Goal: Manage account settings

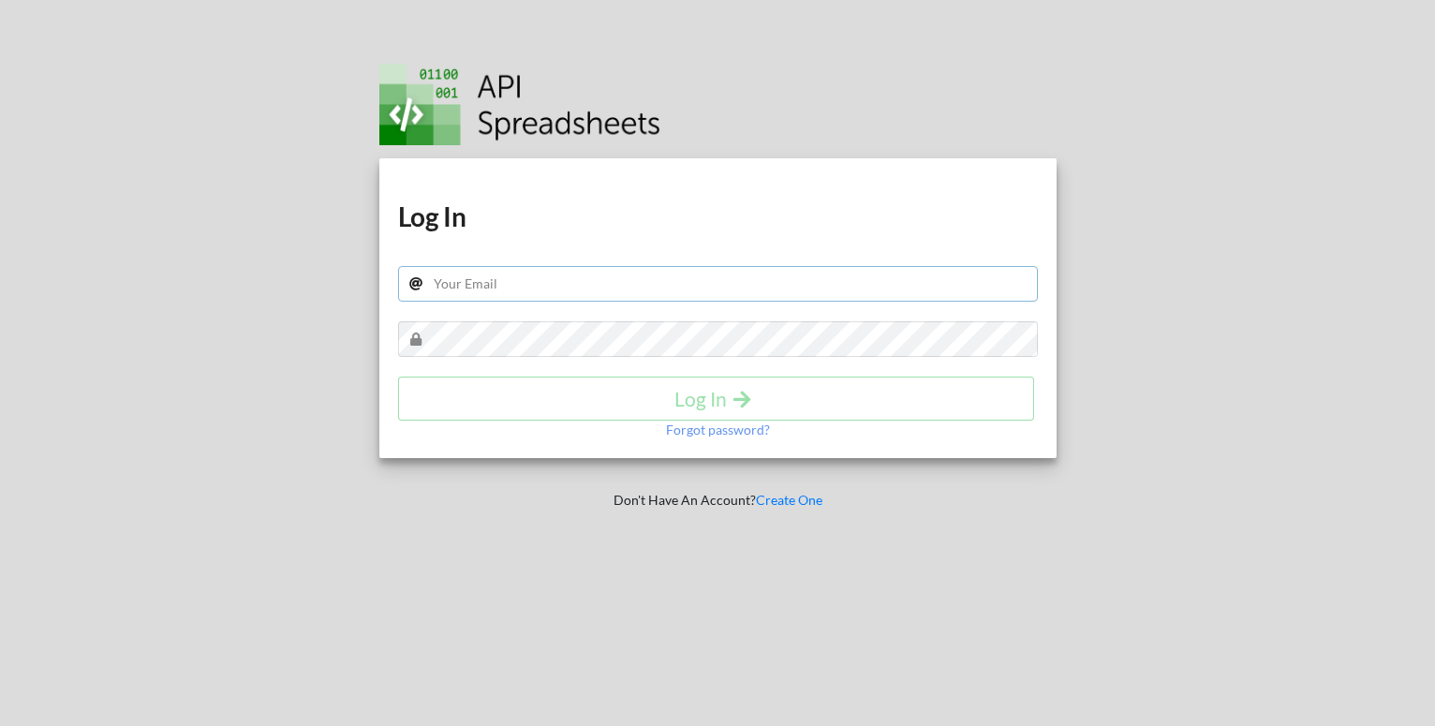
drag, startPoint x: 571, startPoint y: 297, endPoint x: 571, endPoint y: 284, distance: 13.1
paste input "[EMAIL_ADDRESS][DOMAIN_NAME]"
drag, startPoint x: 430, startPoint y: 285, endPoint x: 457, endPoint y: 296, distance: 29.4
click at [431, 286] on input "[EMAIL_ADDRESS][DOMAIN_NAME]" at bounding box center [718, 284] width 640 height 36
type input "[EMAIL_ADDRESS][DOMAIN_NAME]"
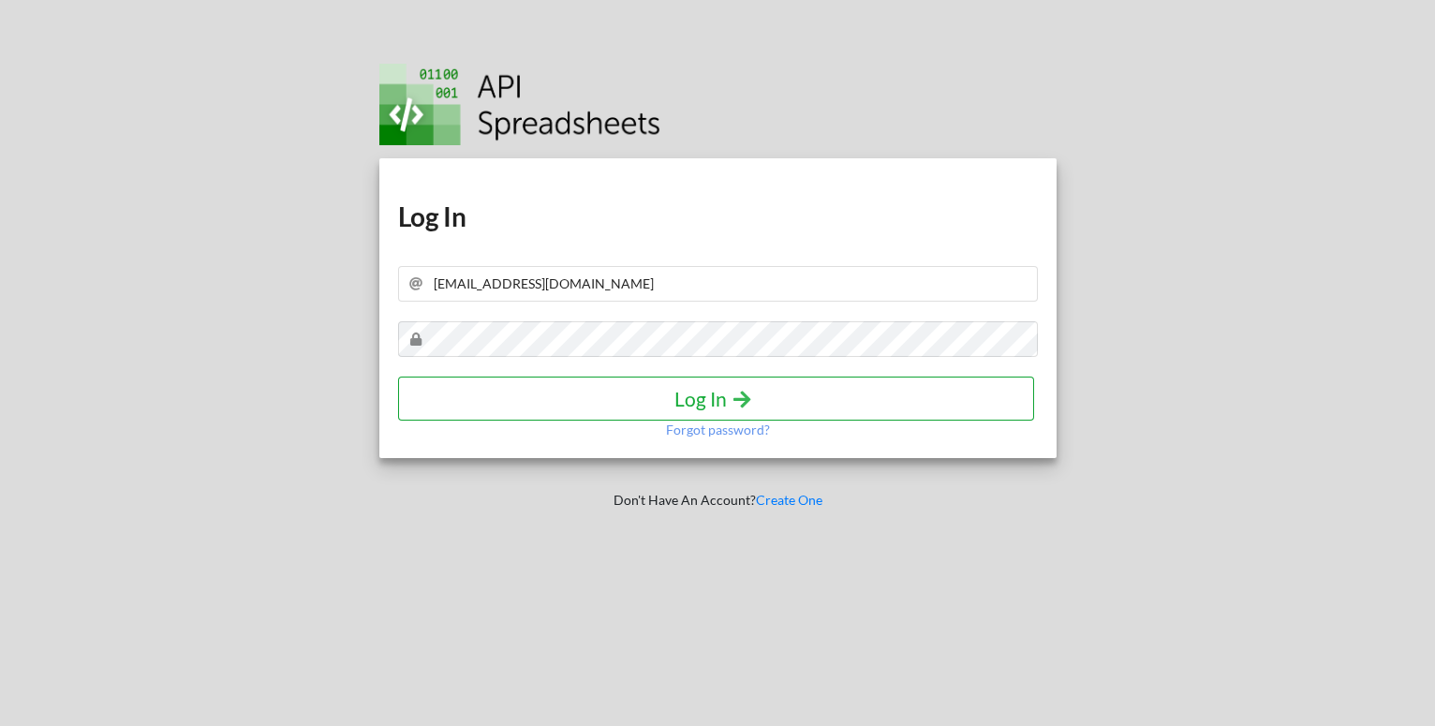
click at [636, 404] on h4 "Log In" at bounding box center [717, 398] width 598 height 23
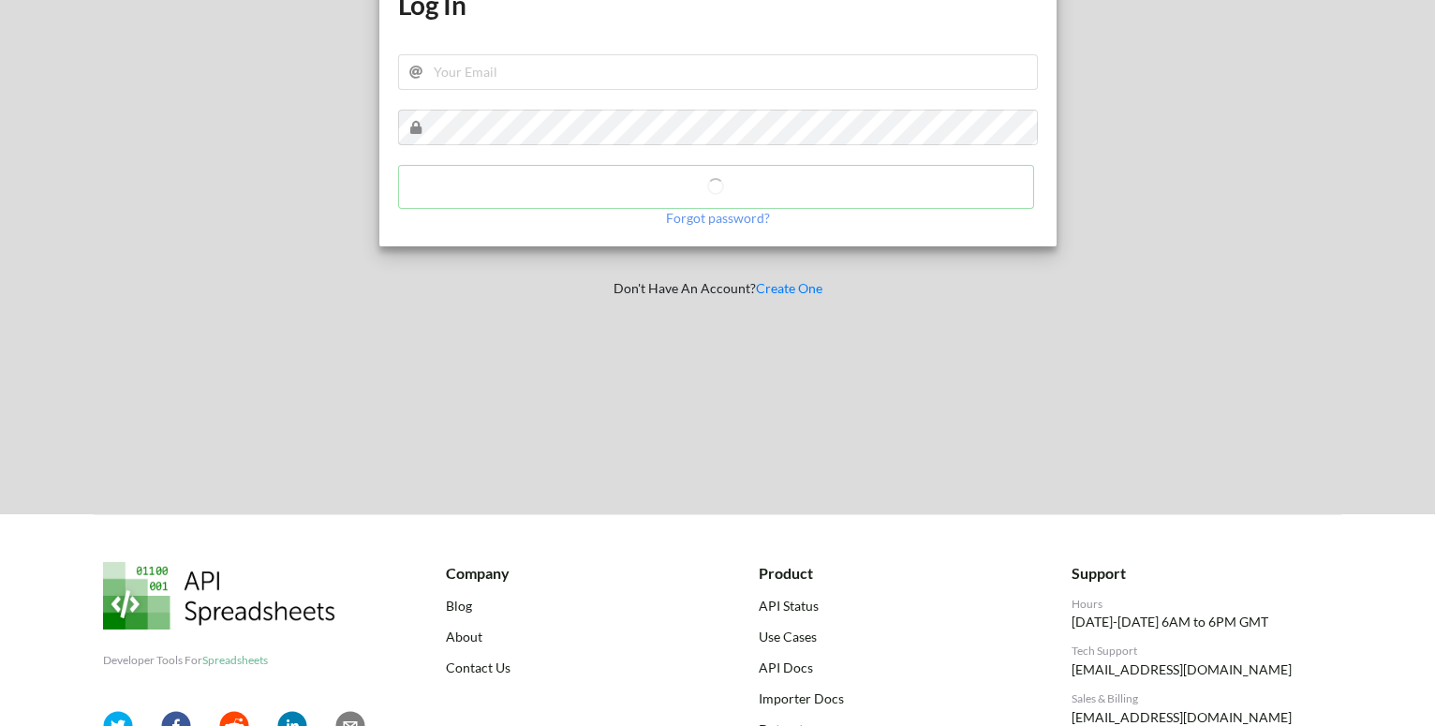
scroll to position [68, 0]
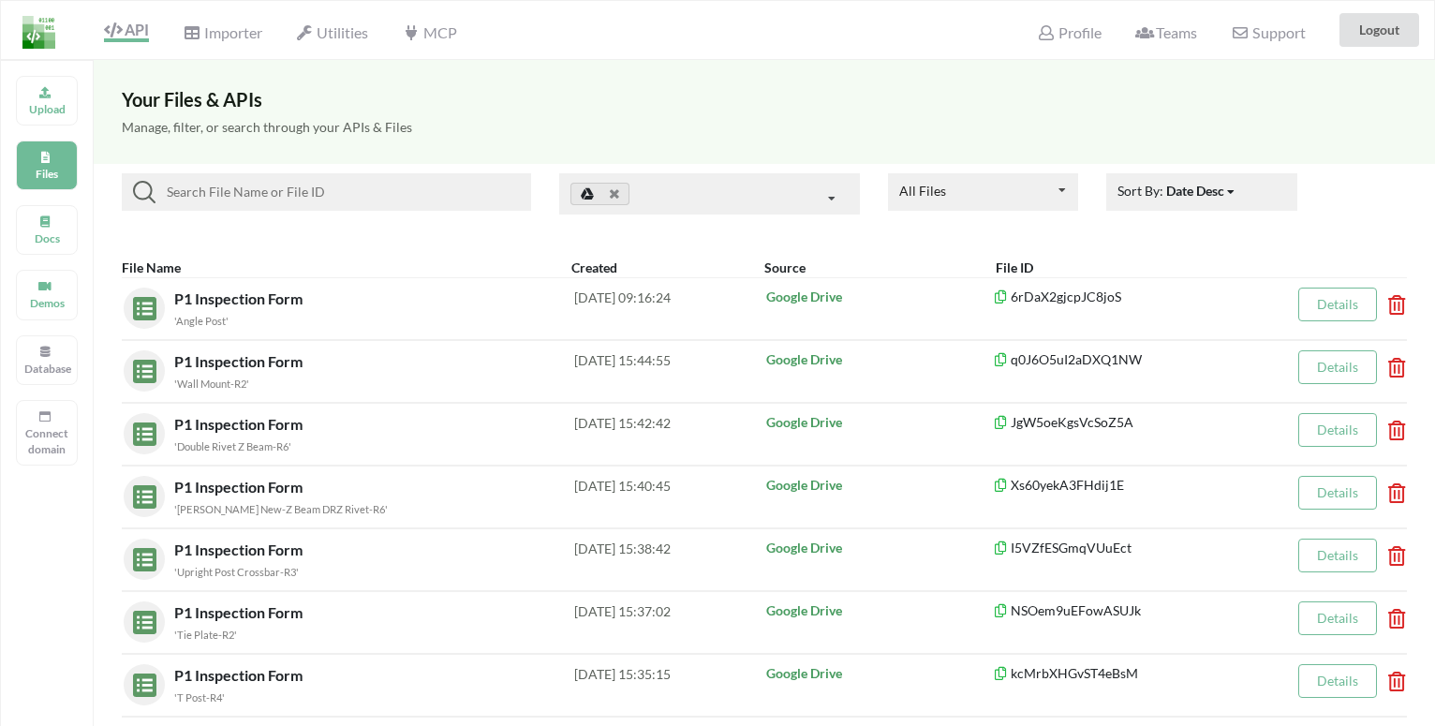
click at [1030, 36] on div "Profile" at bounding box center [1069, 29] width 88 height 41
click at [1045, 34] on icon at bounding box center [1046, 32] width 18 height 15
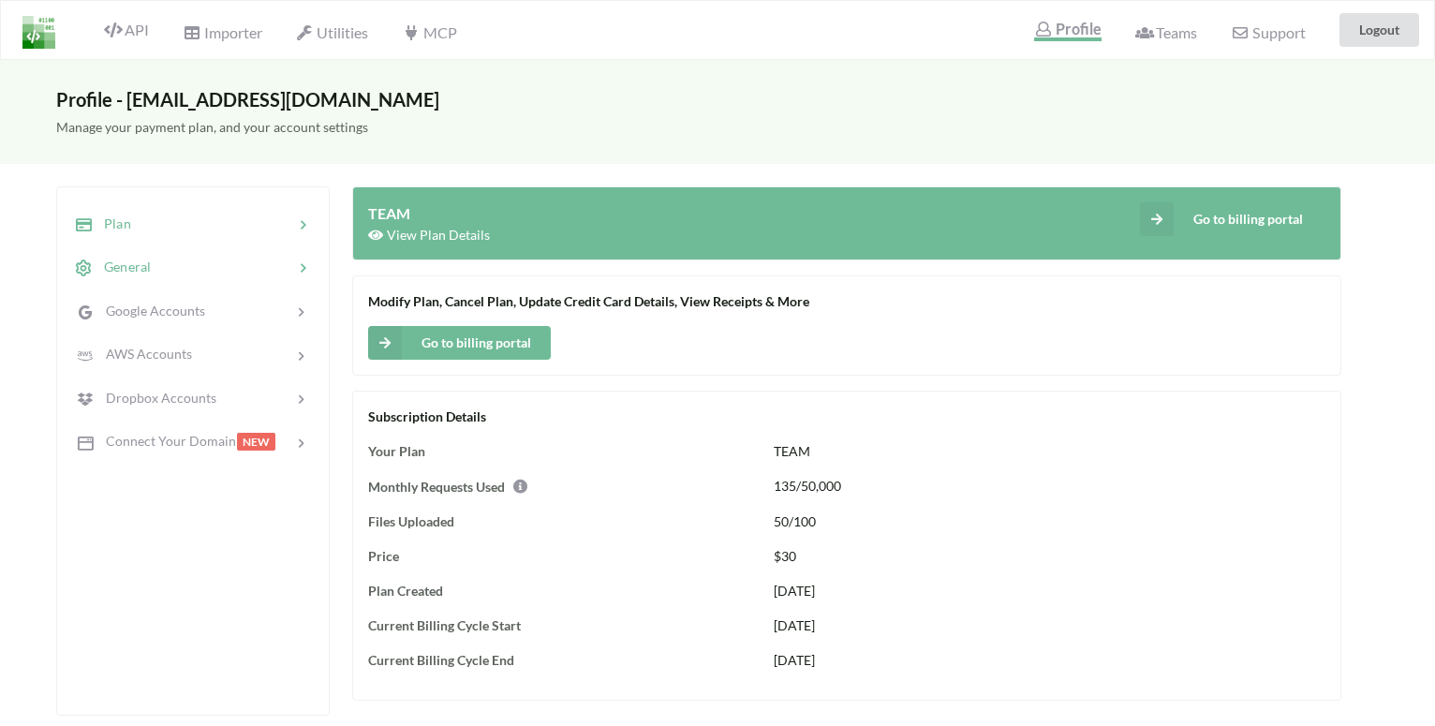
click at [266, 259] on div at bounding box center [222, 268] width 142 height 22
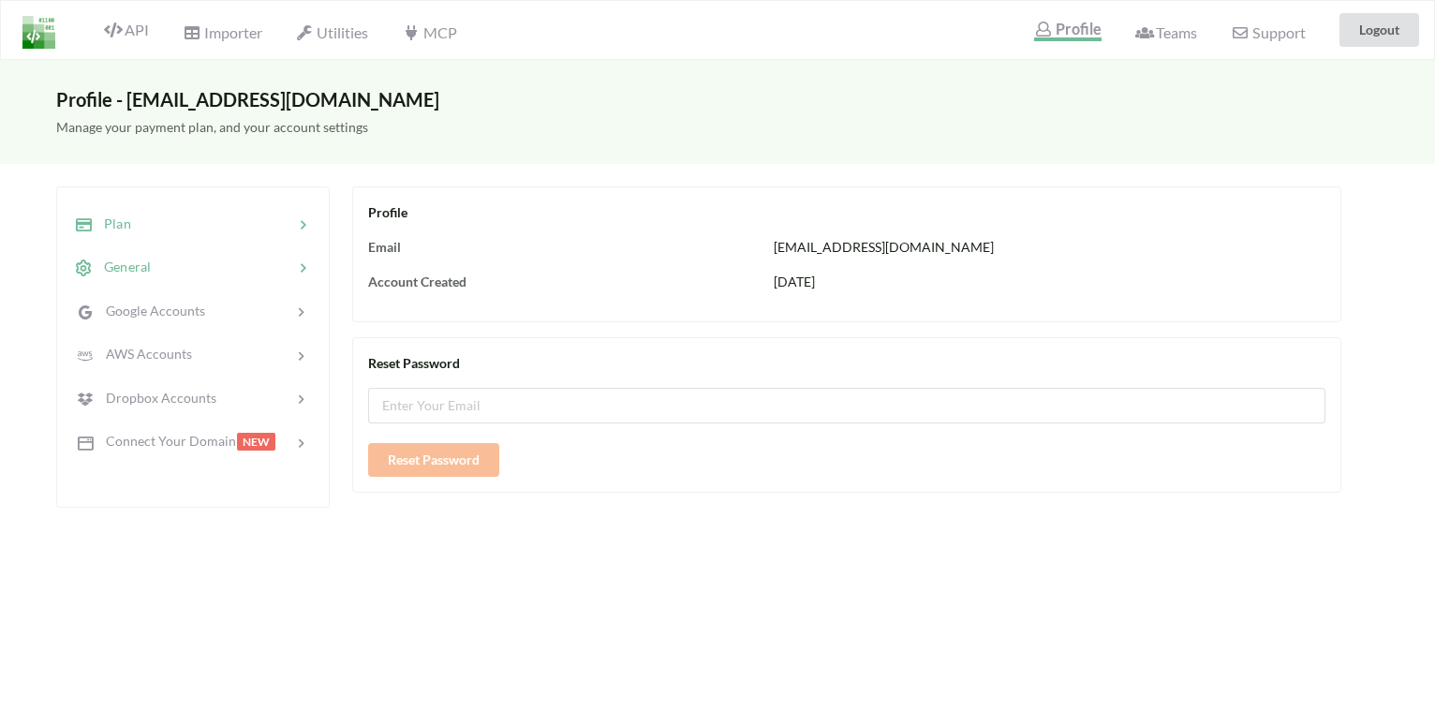
click at [280, 217] on div at bounding box center [212, 225] width 162 height 22
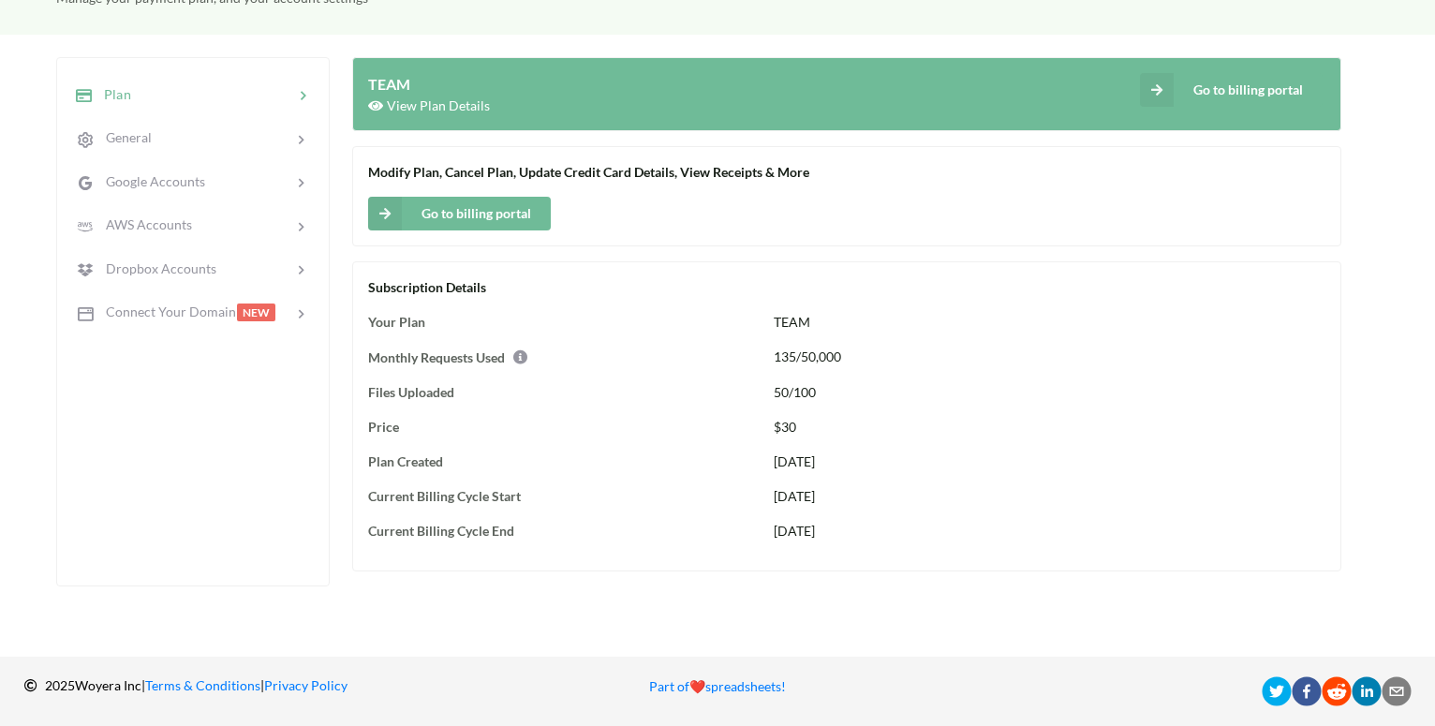
scroll to position [134, 0]
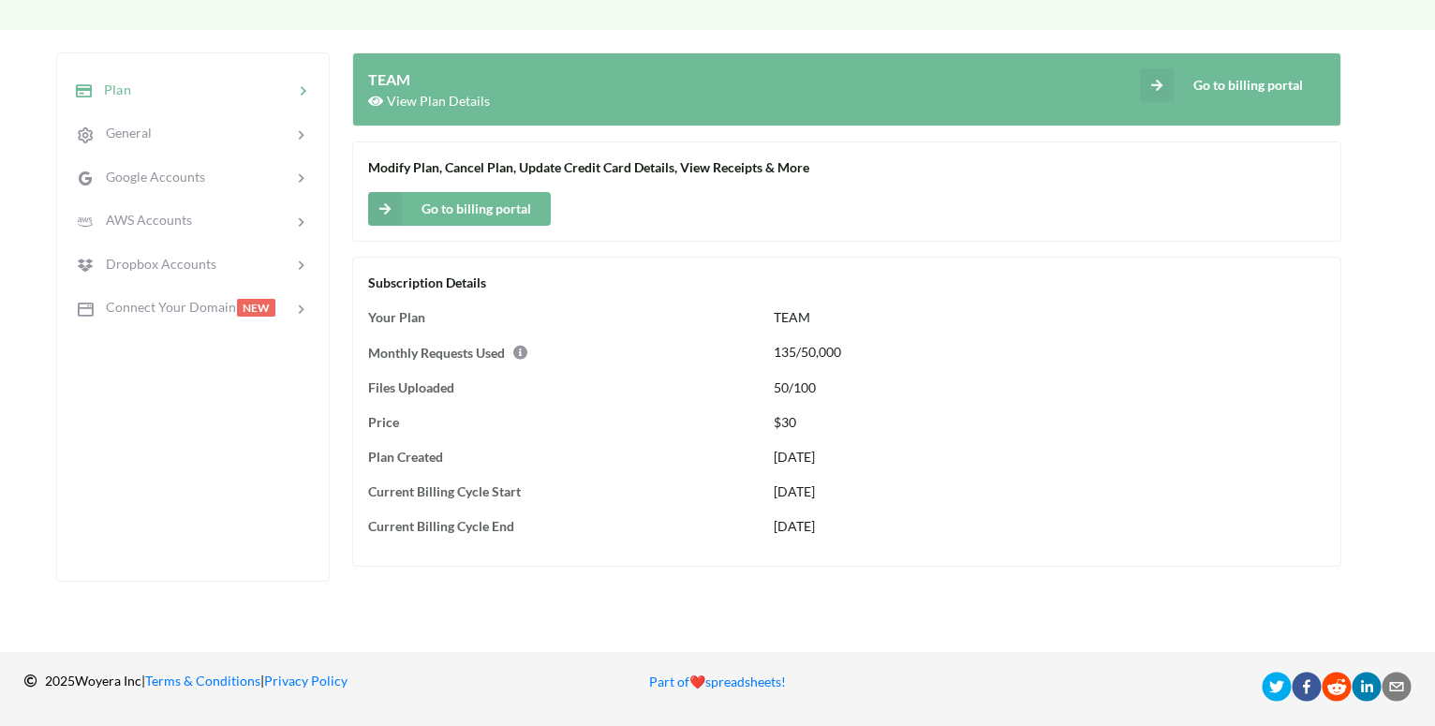
click at [522, 200] on button "Go to billing portal" at bounding box center [459, 209] width 183 height 34
